Goal: Task Accomplishment & Management: Use online tool/utility

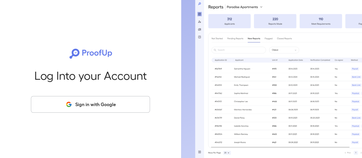
click at [98, 104] on button "Sign in with Google" at bounding box center [90, 104] width 119 height 17
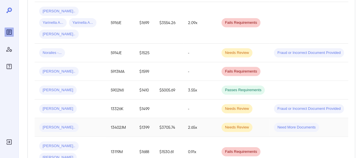
scroll to position [286, 0]
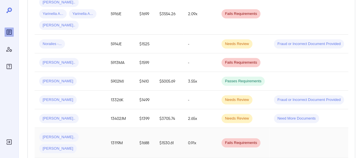
click at [108, 128] on td "13119M" at bounding box center [120, 143] width 29 height 30
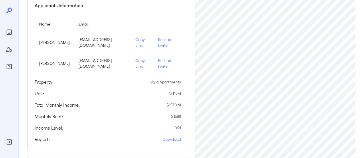
scroll to position [41, 0]
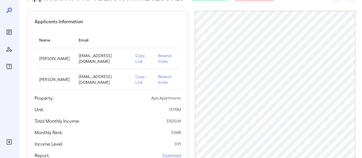
click at [143, 56] on p "Copy Link" at bounding box center [141, 58] width 13 height 11
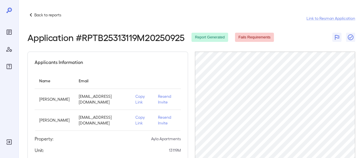
scroll to position [0, 0]
click at [31, 17] on icon at bounding box center [30, 14] width 7 height 7
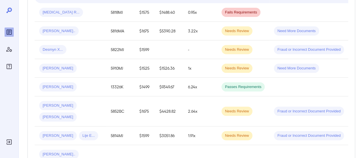
scroll to position [86, 0]
